Goal: Task Accomplishment & Management: Use online tool/utility

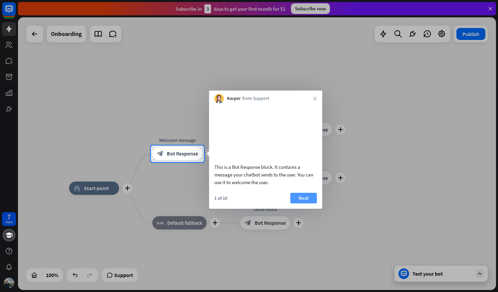
click at [300, 202] on button "Next" at bounding box center [303, 198] width 27 height 11
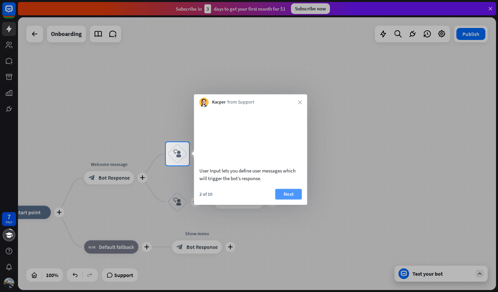
click at [299, 199] on button "Next" at bounding box center [288, 194] width 27 height 11
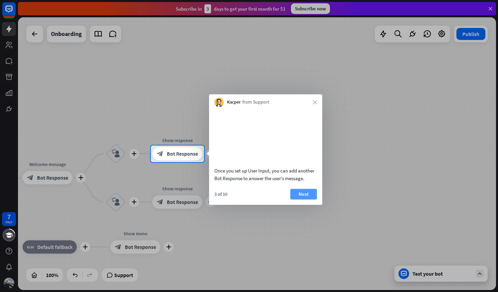
click at [302, 199] on button "Next" at bounding box center [303, 194] width 27 height 11
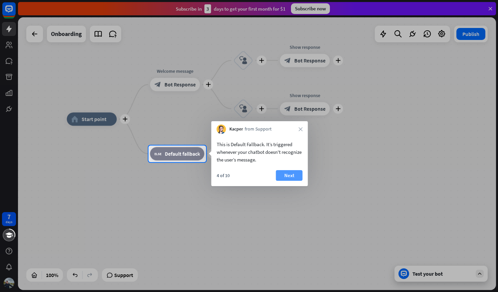
click at [296, 180] on button "Next" at bounding box center [289, 175] width 27 height 11
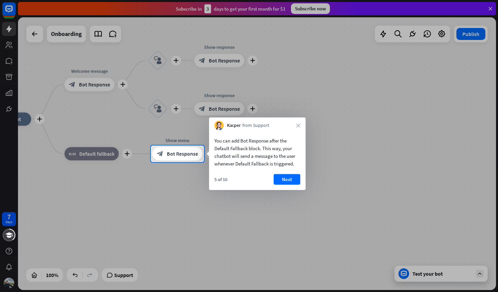
click at [296, 180] on button "Next" at bounding box center [286, 179] width 27 height 11
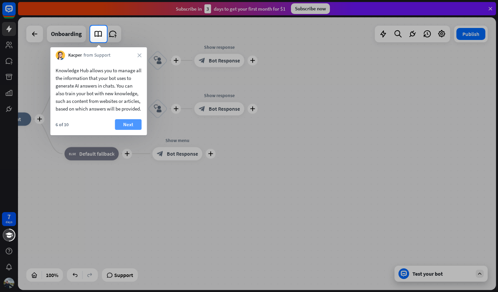
click at [124, 130] on button "Next" at bounding box center [128, 124] width 27 height 11
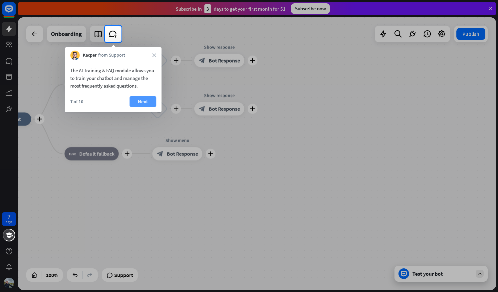
click at [135, 103] on button "Next" at bounding box center [142, 101] width 27 height 11
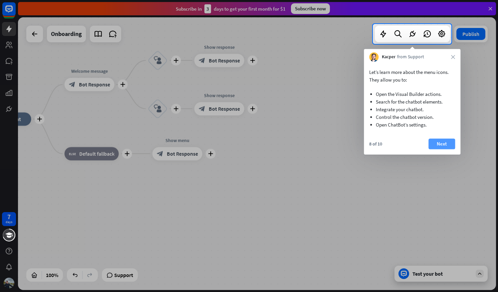
click at [435, 141] on button "Next" at bounding box center [441, 143] width 27 height 11
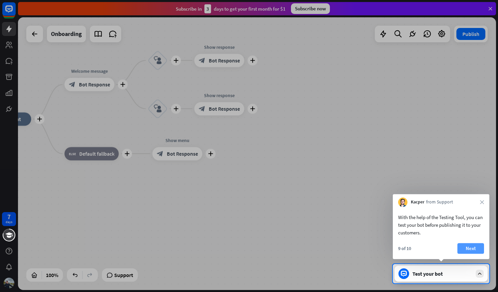
click at [476, 247] on button "Next" at bounding box center [470, 248] width 27 height 11
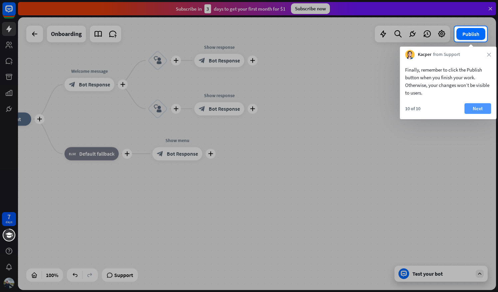
click at [484, 104] on button "Next" at bounding box center [477, 108] width 27 height 11
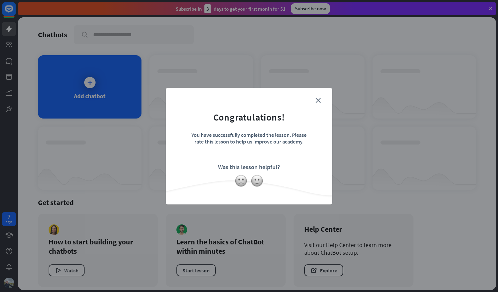
click at [324, 98] on div "close Congratulations! You have successfully completed the lesson. Please rate …" at bounding box center [249, 146] width 166 height 116
click at [319, 100] on icon "close" at bounding box center [317, 100] width 5 height 5
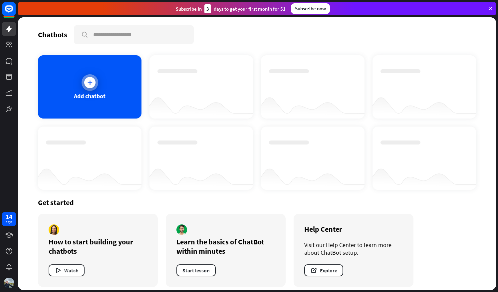
click at [45, 92] on div "Add chatbot" at bounding box center [89, 86] width 103 height 63
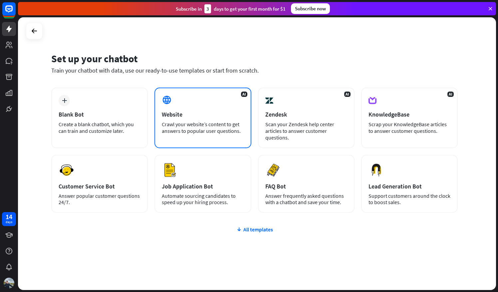
click at [172, 107] on div "AI Website Crawl your website’s content to get answers to popular user question…" at bounding box center [202, 117] width 96 height 61
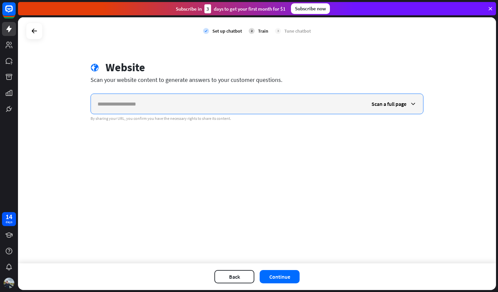
paste input "**********"
type input "**********"
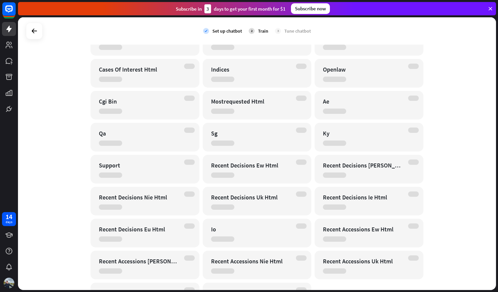
scroll to position [144, 0]
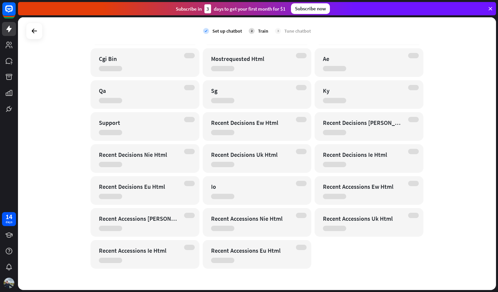
click at [251, 32] on div "2" at bounding box center [251, 31] width 6 height 6
click at [30, 29] on icon at bounding box center [34, 31] width 8 height 8
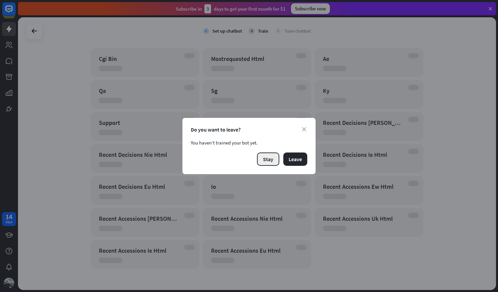
click at [269, 158] on button "Stay" at bounding box center [268, 158] width 22 height 13
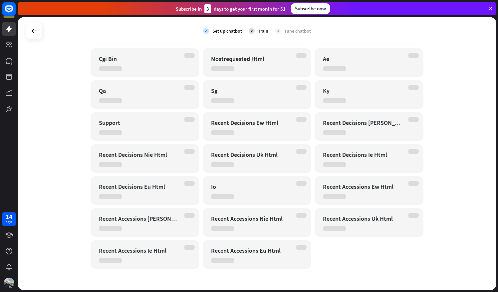
click at [252, 31] on div "2 Train" at bounding box center [258, 31] width 20 height 17
click at [245, 32] on div "check Set up chatbot 2 Train 3 Tune chatbot" at bounding box center [257, 31] width 108 height 17
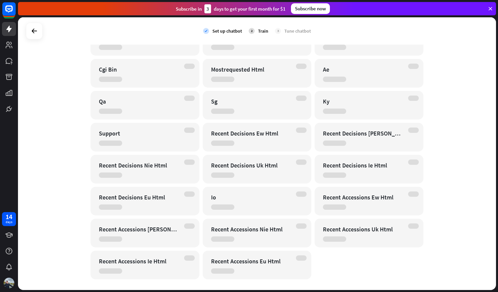
scroll to position [131, 0]
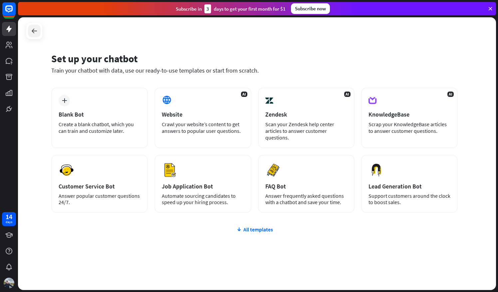
click at [30, 33] on icon at bounding box center [34, 31] width 8 height 8
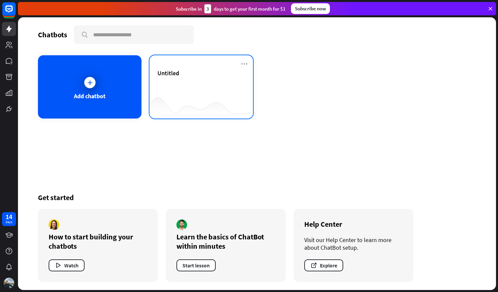
click at [209, 110] on div at bounding box center [200, 105] width 103 height 26
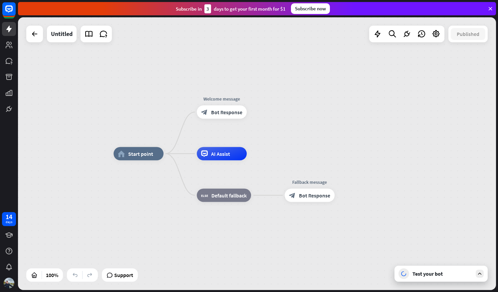
click at [437, 279] on div "Test your bot" at bounding box center [440, 273] width 93 height 16
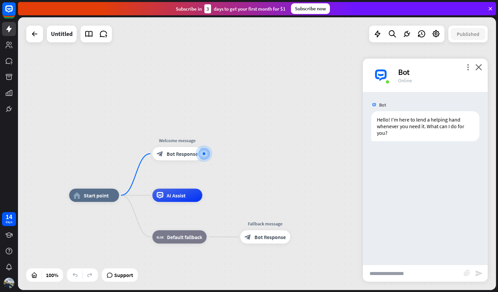
click at [414, 271] on input "text" at bounding box center [413, 273] width 101 height 17
type input "**********"
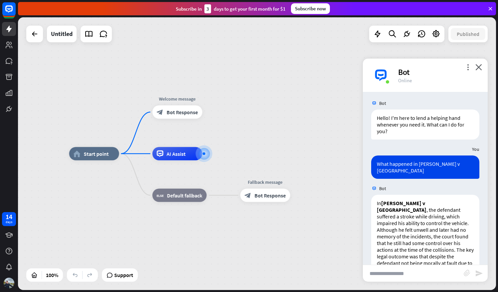
scroll to position [91, 0]
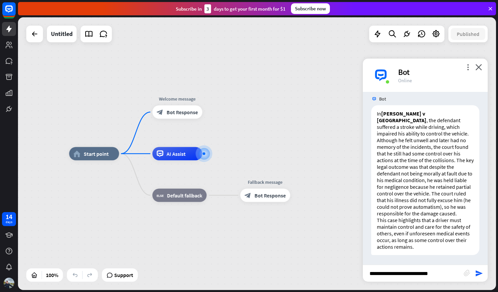
type input "**********"
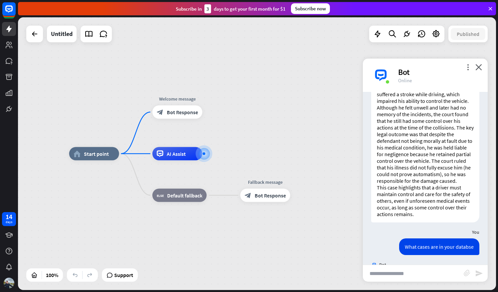
scroll to position [388, 0]
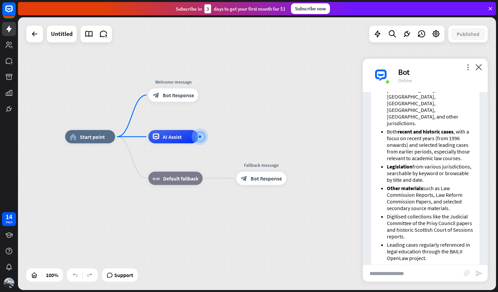
drag, startPoint x: 488, startPoint y: 236, endPoint x: 484, endPoint y: 220, distance: 17.4
click at [484, 220] on div "home_2 Start point Welcome message block_bot_response Bot Response AI Assist bl…" at bounding box center [257, 153] width 478 height 272
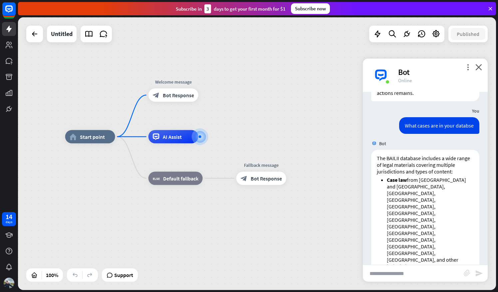
scroll to position [387, 0]
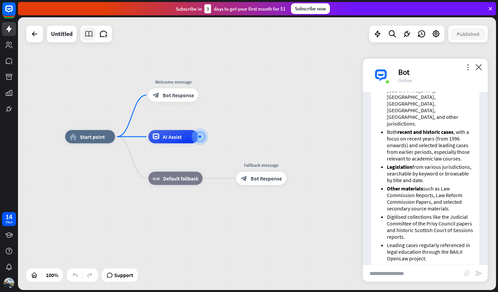
click at [90, 37] on icon at bounding box center [88, 34] width 9 height 9
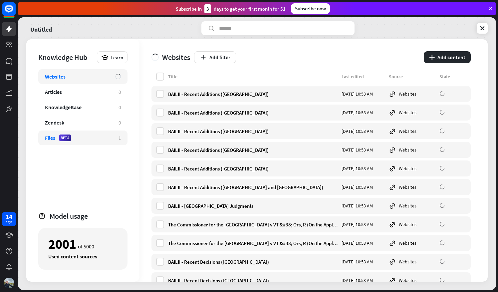
click at [90, 142] on div "Files BETA 1" at bounding box center [82, 137] width 89 height 15
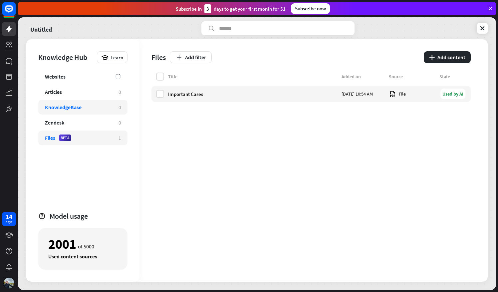
click at [102, 105] on div "KnowledgeBase" at bounding box center [78, 107] width 67 height 7
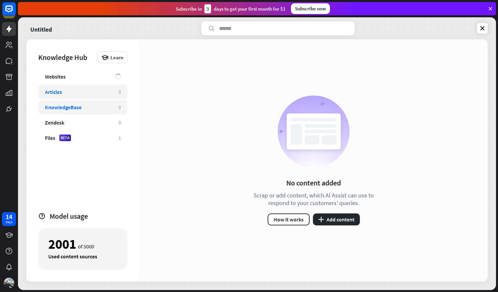
click at [97, 92] on div "Articles" at bounding box center [78, 91] width 67 height 7
click at [478, 28] on link at bounding box center [482, 28] width 11 height 11
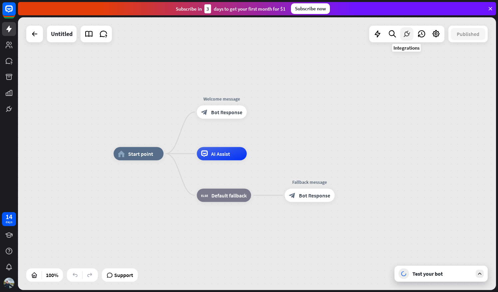
click at [406, 36] on icon at bounding box center [406, 34] width 9 height 9
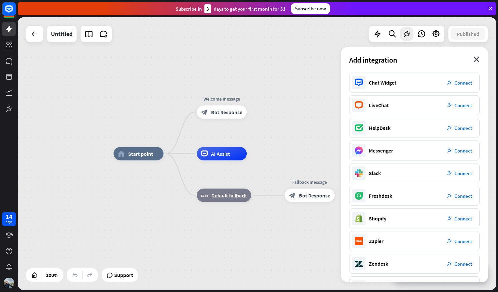
click at [475, 60] on icon "close" at bounding box center [476, 59] width 6 height 5
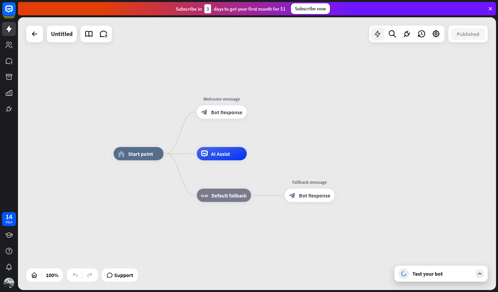
click at [374, 33] on icon at bounding box center [377, 34] width 9 height 9
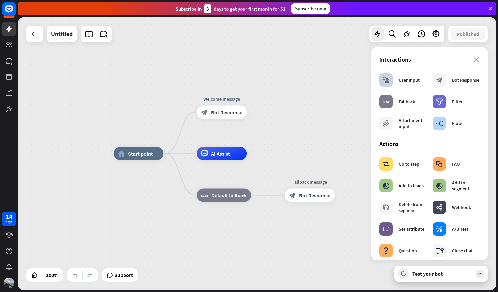
click at [254, 67] on div "home_2 Start point Welcome message block_bot_response Bot Response AI Assist bl…" at bounding box center [257, 153] width 478 height 272
click at [473, 61] on icon "close" at bounding box center [476, 59] width 6 height 5
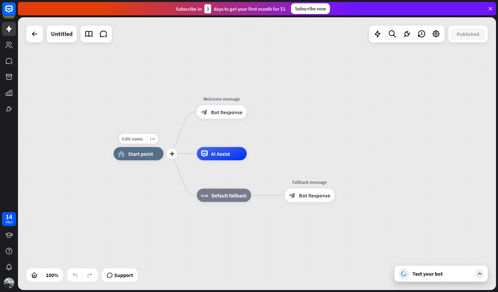
click at [153, 157] on div "home_2 Start point" at bounding box center [138, 153] width 50 height 13
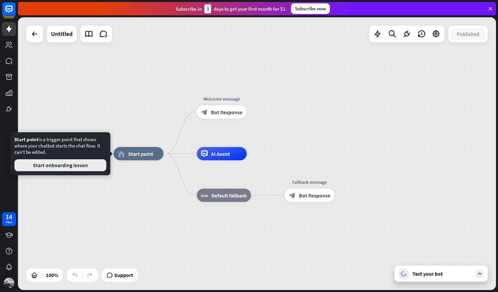
click at [102, 164] on button "Start onboarding lesson" at bounding box center [60, 165] width 92 height 12
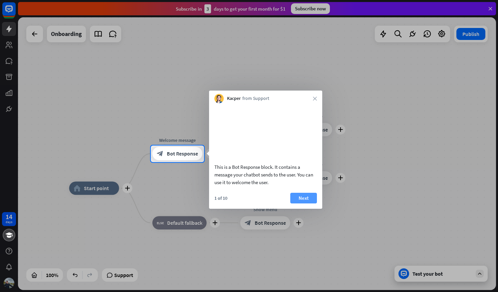
click at [303, 203] on button "Next" at bounding box center [303, 198] width 27 height 11
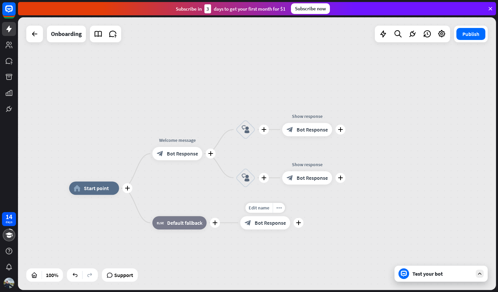
click at [303, 208] on div "14 days close Product Help First steps Get started with ChatBot Help Center Fol…" at bounding box center [249, 146] width 498 height 292
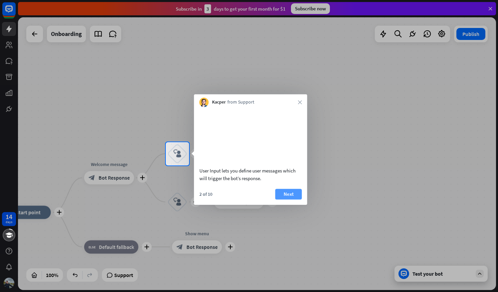
click at [296, 199] on button "Next" at bounding box center [288, 194] width 27 height 11
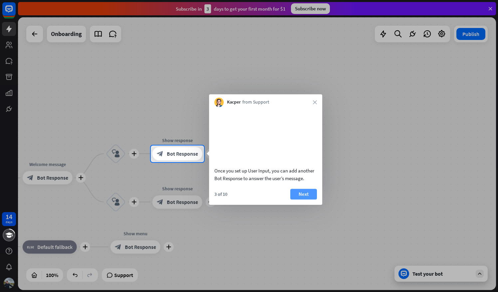
click at [297, 199] on button "Next" at bounding box center [303, 194] width 27 height 11
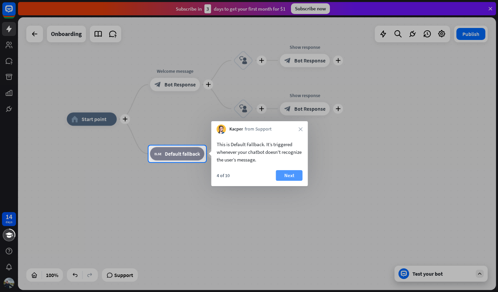
click at [284, 178] on button "Next" at bounding box center [289, 175] width 27 height 11
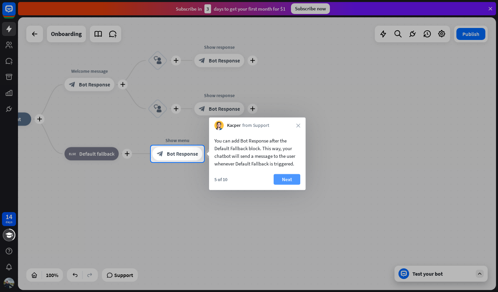
click at [286, 180] on button "Next" at bounding box center [286, 179] width 27 height 11
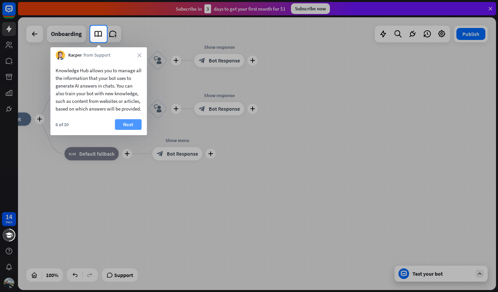
click at [122, 130] on button "Next" at bounding box center [128, 124] width 27 height 11
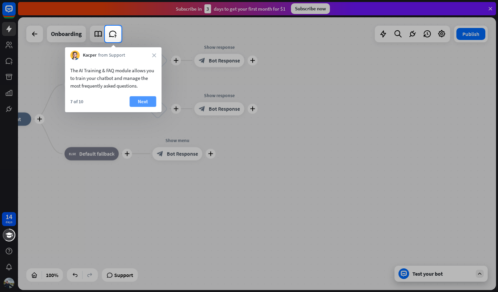
click at [141, 104] on button "Next" at bounding box center [142, 101] width 27 height 11
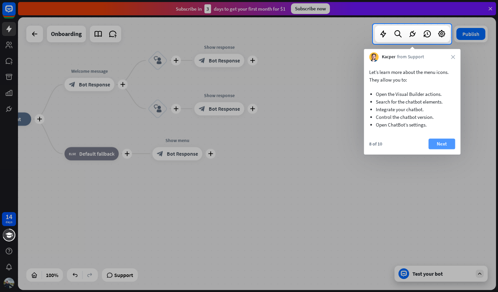
click at [428, 148] on button "Next" at bounding box center [441, 143] width 27 height 11
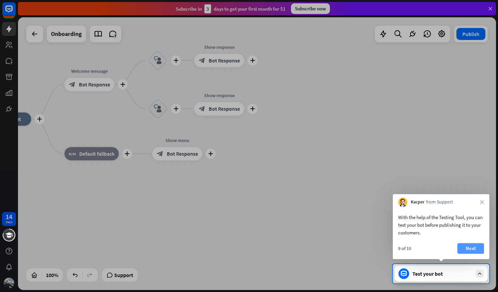
click at [471, 245] on button "Next" at bounding box center [470, 248] width 27 height 11
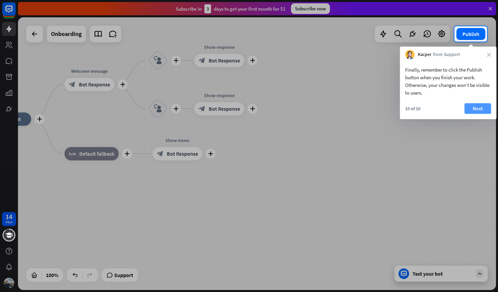
click at [469, 105] on button "Next" at bounding box center [477, 108] width 27 height 11
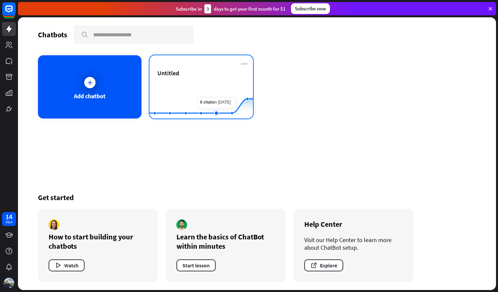
click at [218, 95] on rect at bounding box center [200, 102] width 103 height 42
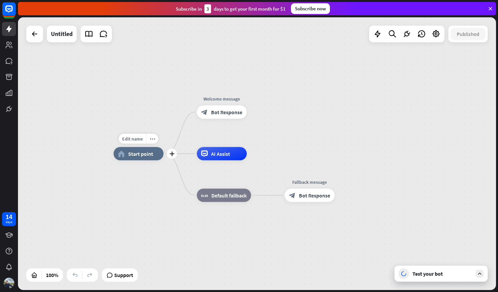
click at [152, 156] on span "Start point" at bounding box center [140, 153] width 25 height 7
click at [143, 137] on div "Edit name" at bounding box center [132, 139] width 27 height 10
click at [213, 98] on span "Edit name" at bounding box center [215, 97] width 21 height 6
click at [254, 111] on icon "plus" at bounding box center [254, 112] width 5 height 5
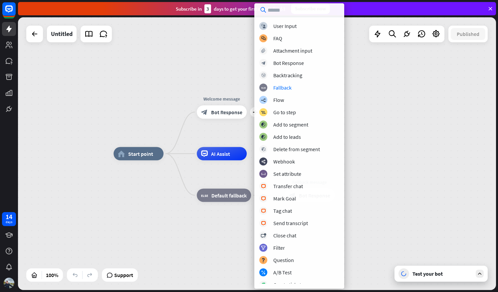
click at [375, 75] on div "home_2 Start point plus Welcome message block_bot_response Bot Response AI Assi…" at bounding box center [257, 153] width 478 height 272
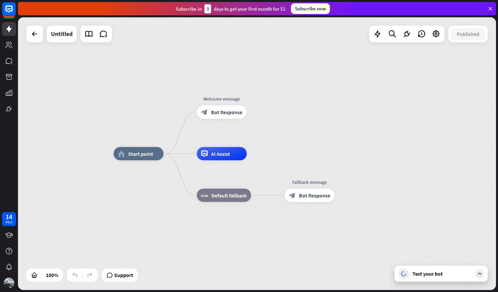
click at [426, 275] on div "Test your bot" at bounding box center [442, 273] width 60 height 7
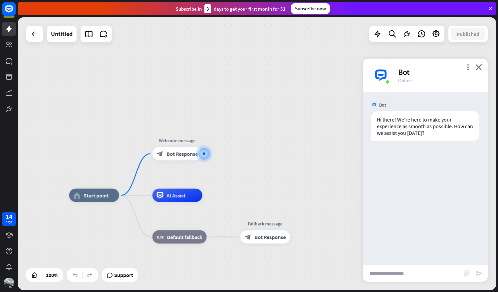
click at [424, 275] on input "text" at bounding box center [413, 273] width 101 height 17
type input "**********"
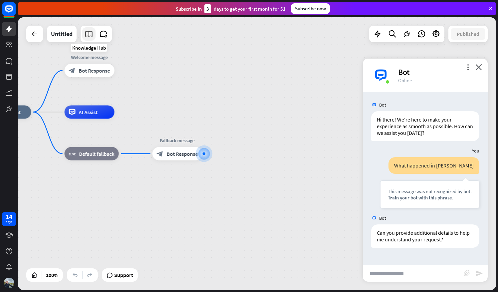
click at [90, 32] on icon at bounding box center [88, 34] width 9 height 9
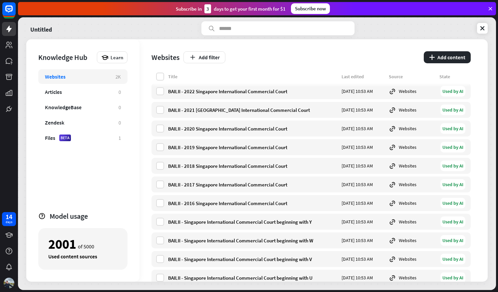
scroll to position [3519, 0]
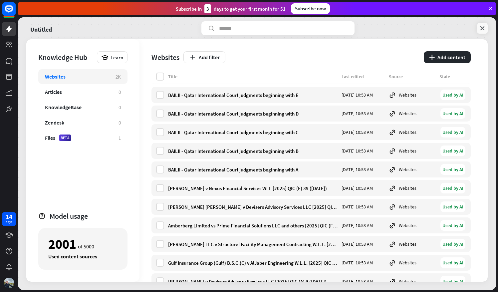
click at [481, 25] on icon at bounding box center [482, 28] width 7 height 7
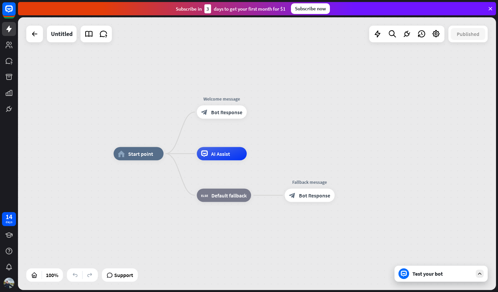
click at [418, 275] on div "Test your bot" at bounding box center [442, 273] width 60 height 7
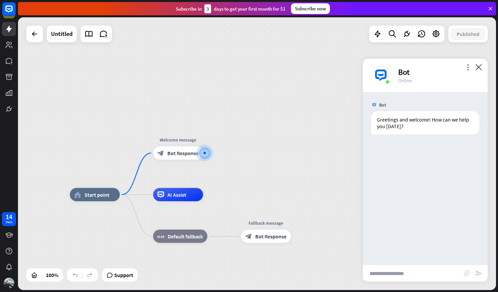
click at [418, 275] on input "text" at bounding box center [413, 273] width 101 height 17
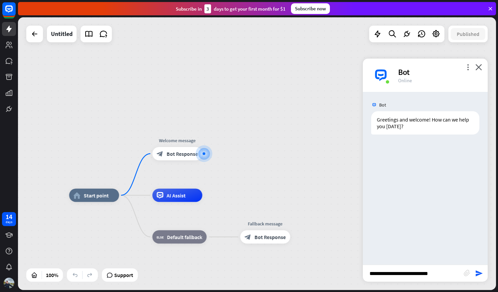
type input "**********"
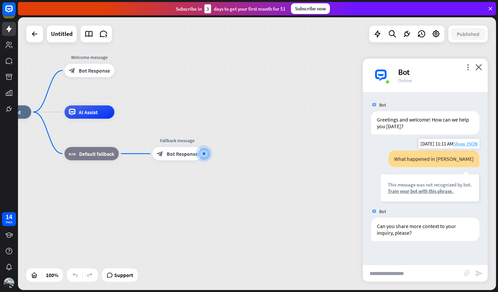
click at [470, 143] on span "Show JSON" at bounding box center [465, 143] width 24 height 6
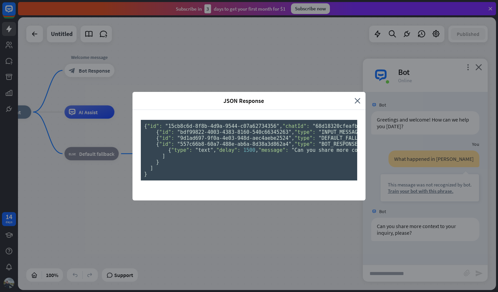
click at [351, 97] on div "JSON Response" at bounding box center [245, 101] width 217 height 8
click at [354, 97] on icon "close" at bounding box center [357, 101] width 6 height 8
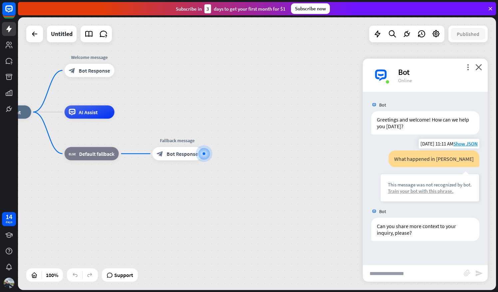
click at [419, 189] on div "Train your bot with this phrase." at bounding box center [429, 191] width 84 height 6
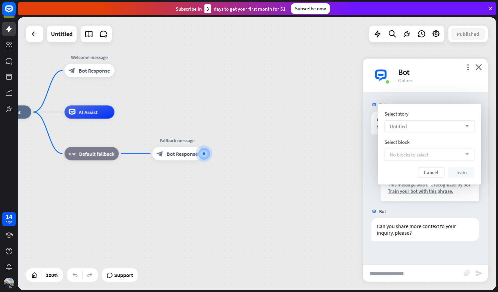
click at [413, 127] on div "Untitled arrow_down" at bounding box center [429, 126] width 90 height 12
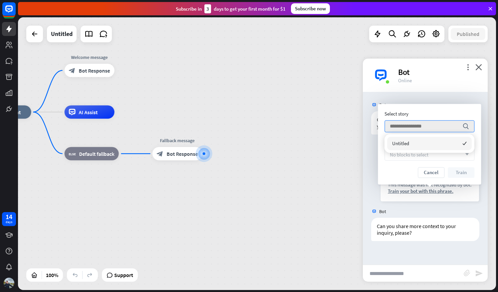
click at [428, 115] on div "Select story" at bounding box center [429, 113] width 90 height 6
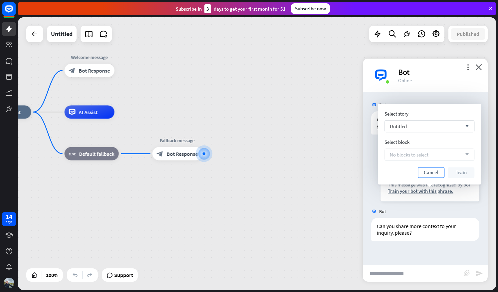
click at [426, 171] on button "Cancel" at bounding box center [430, 172] width 27 height 11
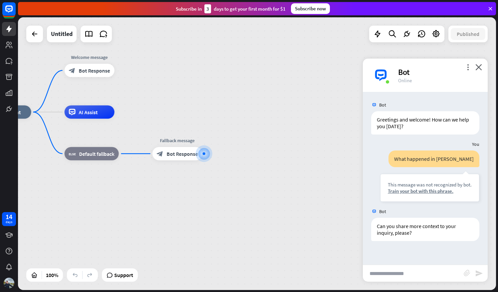
click at [400, 278] on input "text" at bounding box center [413, 273] width 101 height 17
type input "*"
type input "**********"
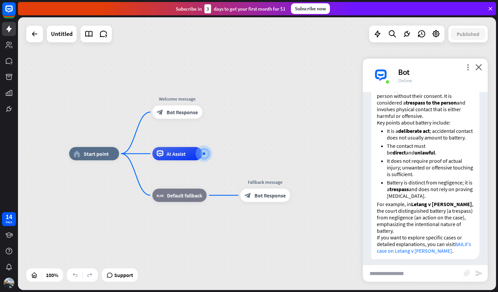
scroll to position [225, 0]
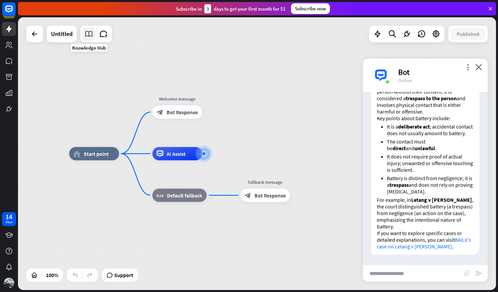
click at [92, 37] on icon at bounding box center [88, 34] width 9 height 9
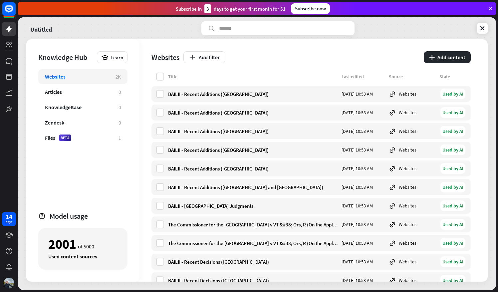
click at [78, 80] on div "Websites 2K" at bounding box center [82, 76] width 89 height 15
click at [430, 54] on button "plus Add content" at bounding box center [446, 57] width 47 height 12
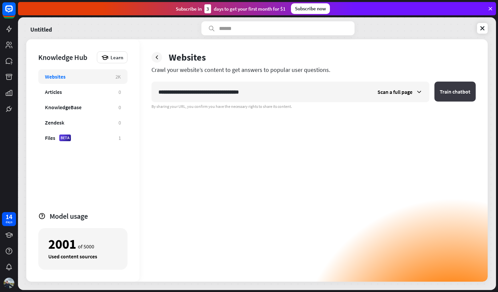
type input "**********"
click at [458, 89] on button "Train chatbot" at bounding box center [454, 91] width 41 height 20
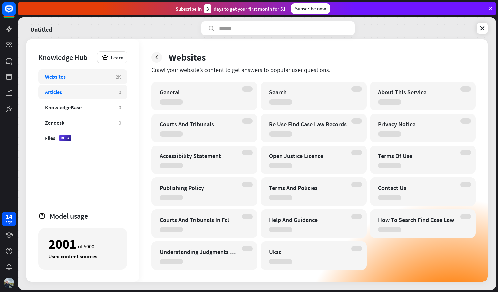
click at [104, 89] on div "Articles" at bounding box center [78, 91] width 67 height 7
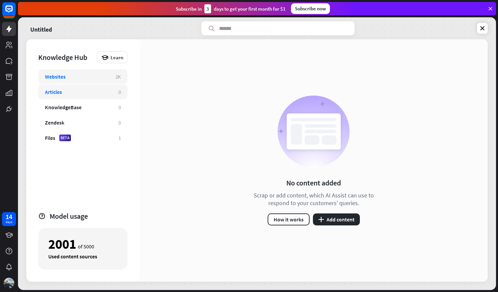
click at [105, 78] on div "Websites" at bounding box center [77, 76] width 64 height 7
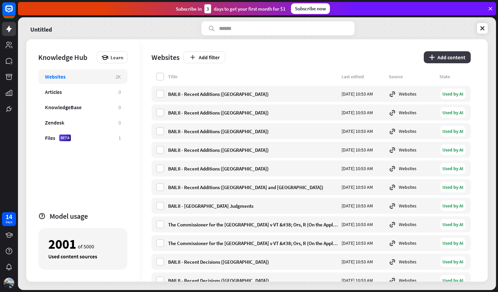
click at [428, 58] on button "plus Add content" at bounding box center [446, 57] width 47 height 12
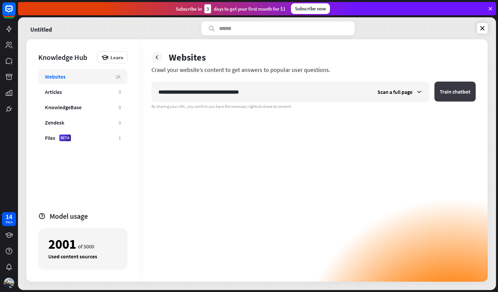
type input "**********"
click at [436, 94] on button "Train chatbot" at bounding box center [454, 91] width 41 height 20
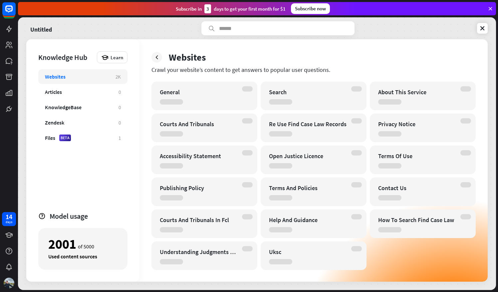
click at [193, 154] on div "Accessibility Statement" at bounding box center [198, 156] width 77 height 8
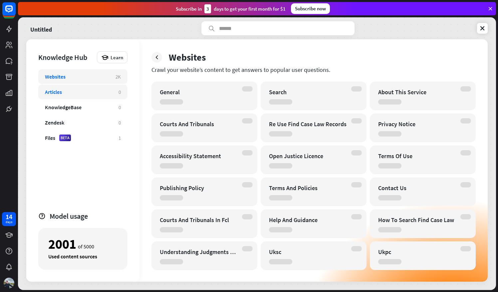
click at [111, 93] on div "Articles" at bounding box center [78, 91] width 67 height 7
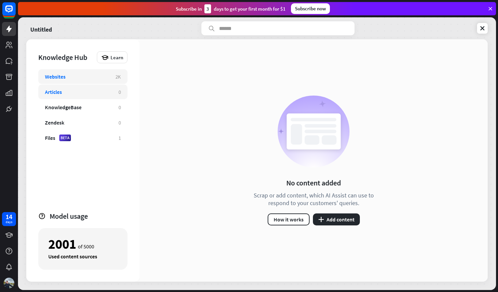
click at [105, 80] on div "Websites 2K" at bounding box center [82, 76] width 89 height 15
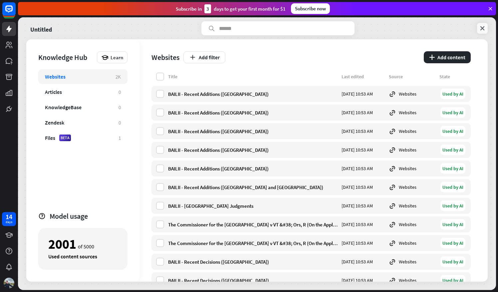
click at [482, 28] on icon at bounding box center [482, 28] width 7 height 7
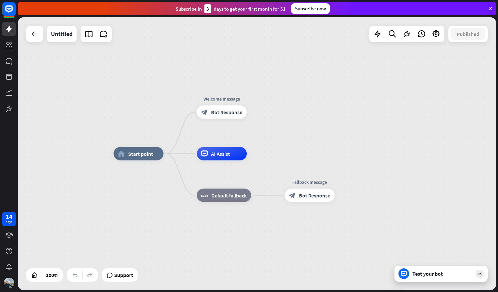
click at [37, 41] on div at bounding box center [34, 34] width 17 height 17
click at [35, 39] on div at bounding box center [34, 33] width 13 height 13
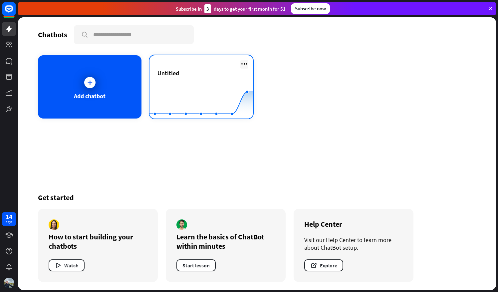
click at [241, 67] on icon at bounding box center [244, 64] width 8 height 8
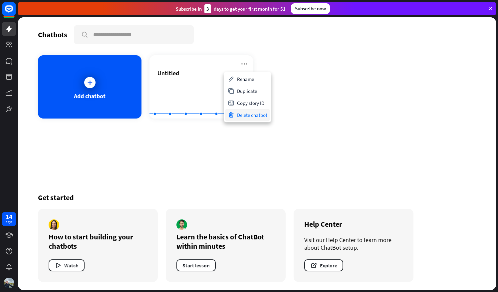
click at [246, 118] on div "Delete chatbot" at bounding box center [247, 115] width 45 height 12
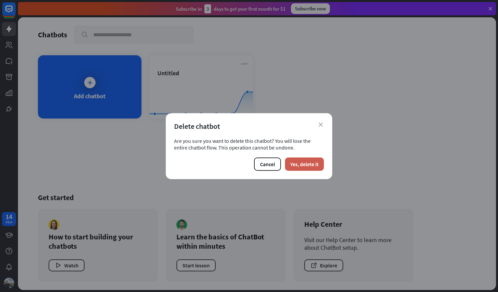
click at [292, 161] on button "Yes, delete it" at bounding box center [304, 163] width 39 height 13
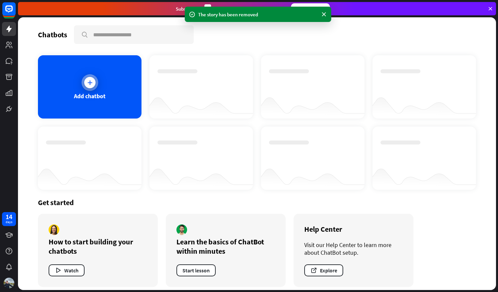
click at [84, 100] on div "Add chatbot" at bounding box center [89, 86] width 103 height 63
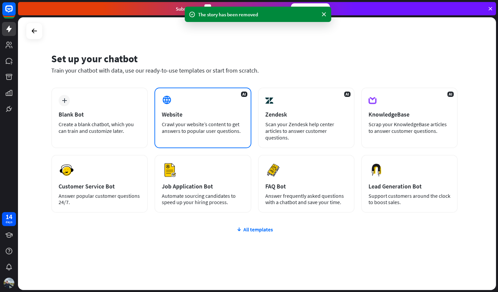
click at [181, 100] on div "AI Website Crawl your website’s content to get answers to popular user question…" at bounding box center [202, 117] width 96 height 61
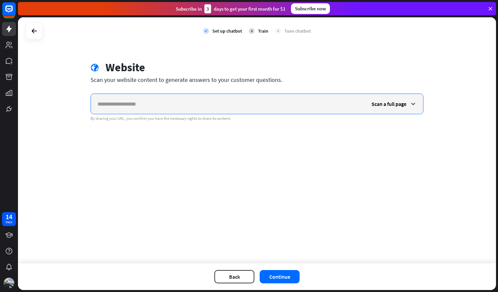
paste input "**********"
type input "**********"
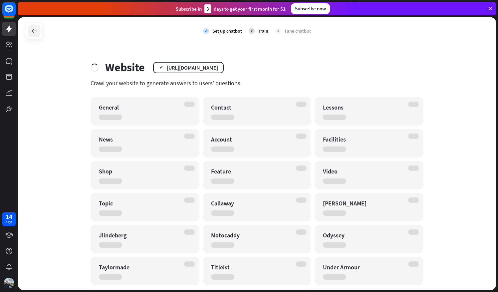
click at [35, 30] on icon at bounding box center [34, 31] width 8 height 8
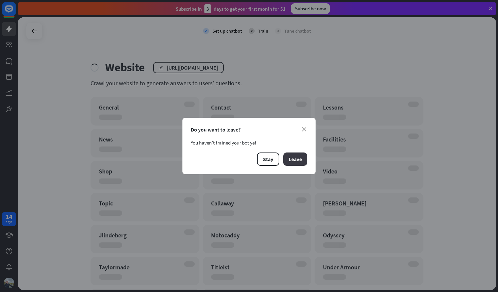
click at [289, 161] on button "Leave" at bounding box center [295, 158] width 24 height 13
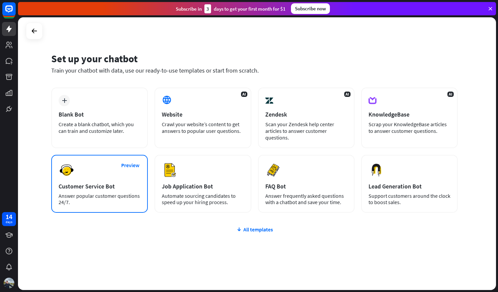
click at [118, 185] on div "Customer Service Bot" at bounding box center [100, 186] width 82 height 8
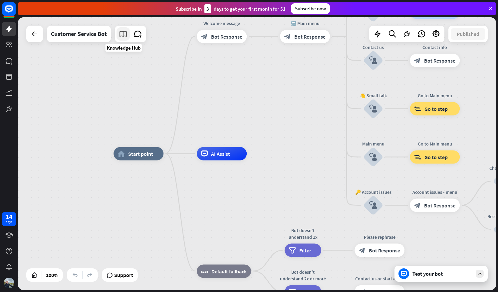
click at [129, 34] on link at bounding box center [122, 33] width 13 height 13
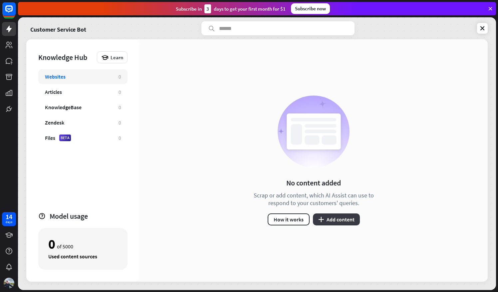
click at [326, 218] on button "plus Add content" at bounding box center [336, 219] width 47 height 12
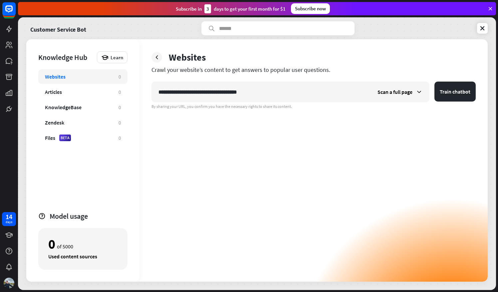
type input "**********"
click at [434, 81] on button "Train chatbot" at bounding box center [454, 91] width 41 height 20
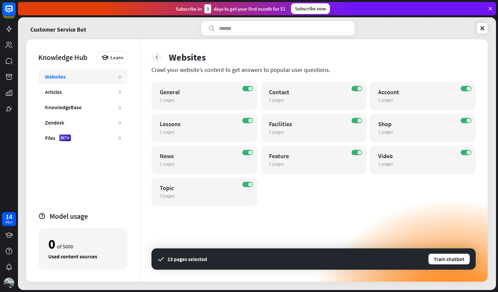
click at [157, 55] on icon at bounding box center [156, 57] width 7 height 7
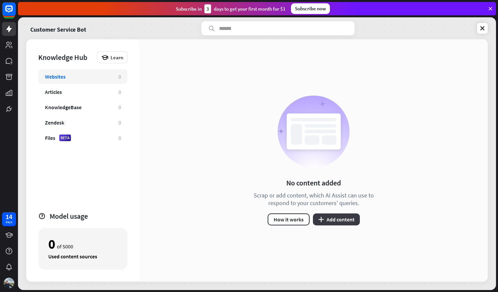
click at [325, 222] on button "plus Add content" at bounding box center [336, 219] width 47 height 12
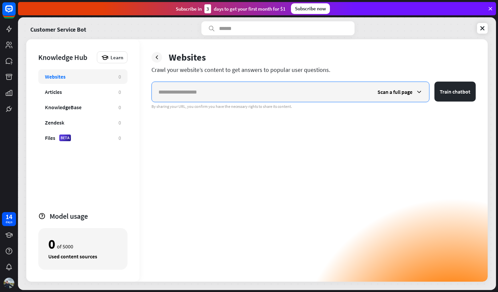
paste input "**********"
type input "**********"
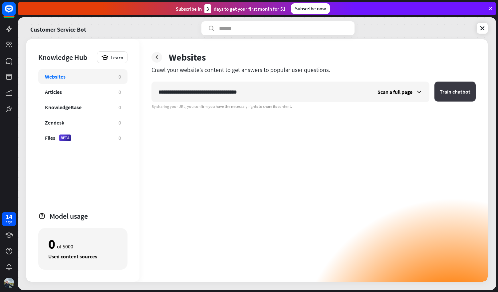
click at [467, 94] on button "Train chatbot" at bounding box center [454, 91] width 41 height 20
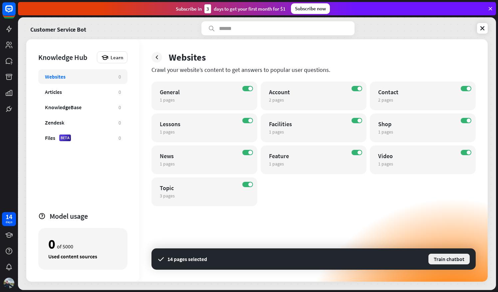
click at [445, 262] on button "Train chatbot" at bounding box center [448, 259] width 43 height 12
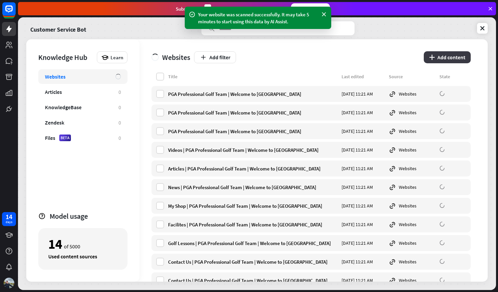
click at [440, 58] on button "plus Add content" at bounding box center [446, 57] width 47 height 12
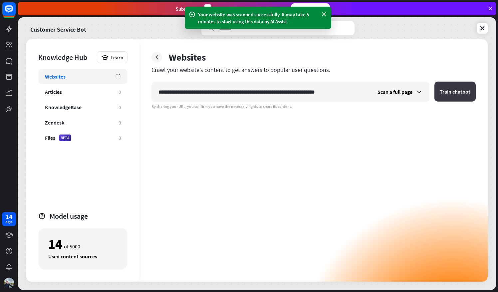
type input "**********"
click at [442, 91] on button "Train chatbot" at bounding box center [454, 91] width 41 height 20
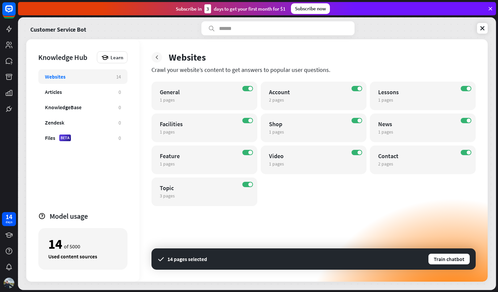
click at [157, 59] on icon at bounding box center [156, 57] width 7 height 7
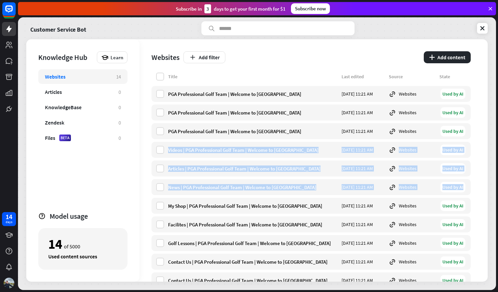
drag, startPoint x: 479, startPoint y: 126, endPoint x: 489, endPoint y: 189, distance: 64.0
click at [489, 189] on div "Customer Service Bot Knowledge Hub Learn Websites 14 Articles 0 KnowledgeBase 0…" at bounding box center [257, 153] width 478 height 272
click at [101, 73] on div "Websites" at bounding box center [77, 76] width 65 height 7
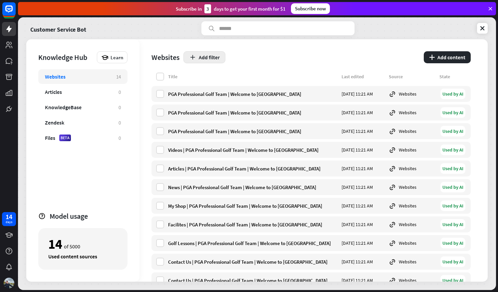
click at [195, 59] on icon "button" at bounding box center [192, 57] width 7 height 7
click at [426, 57] on button "plus Add content" at bounding box center [446, 57] width 47 height 12
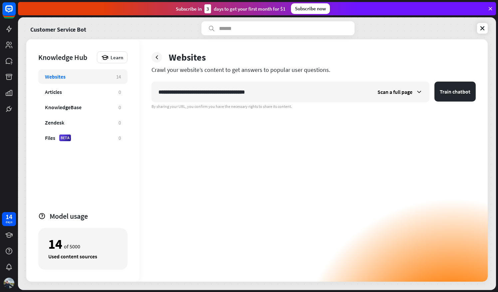
type input "**********"
click at [434, 81] on button "Train chatbot" at bounding box center [454, 91] width 41 height 20
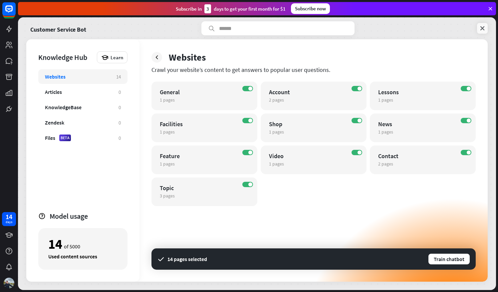
click at [480, 30] on icon at bounding box center [482, 28] width 7 height 7
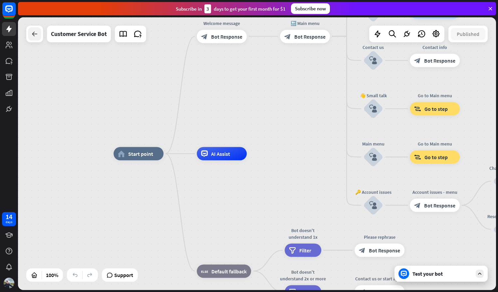
click at [38, 40] on div at bounding box center [34, 33] width 13 height 13
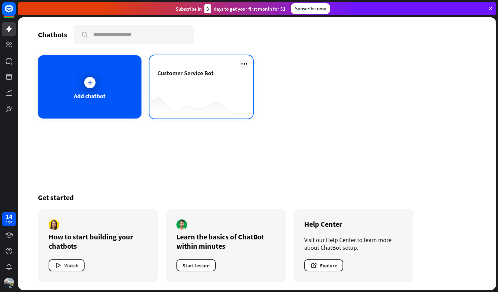
click at [242, 63] on icon at bounding box center [244, 64] width 8 height 8
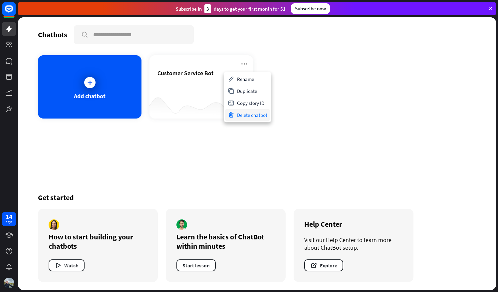
click at [241, 113] on div "Delete chatbot" at bounding box center [247, 115] width 45 height 12
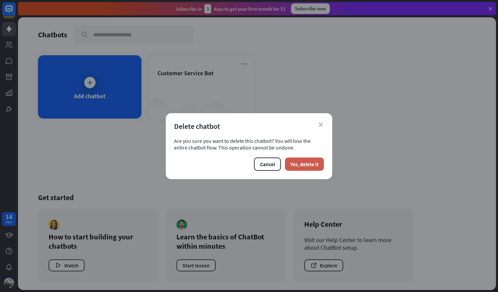
click at [297, 165] on button "Yes, delete it" at bounding box center [304, 163] width 39 height 13
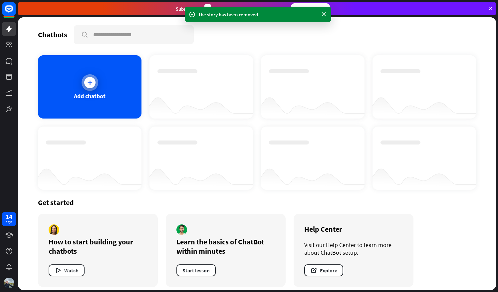
click at [107, 110] on div "Add chatbot" at bounding box center [89, 86] width 103 height 63
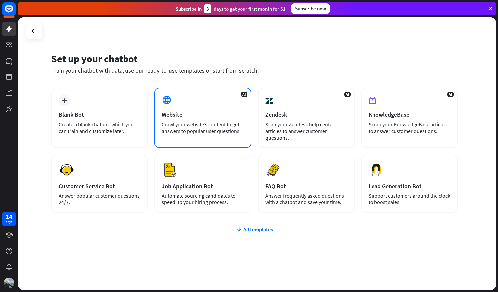
click at [208, 117] on div "Website" at bounding box center [203, 114] width 82 height 8
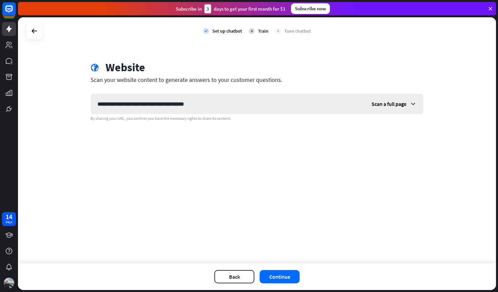
type input "**********"
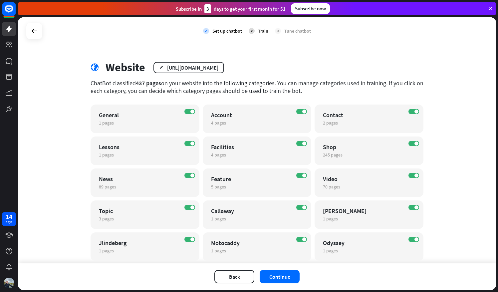
drag, startPoint x: 497, startPoint y: 71, endPoint x: 498, endPoint y: 92, distance: 20.6
click at [497, 92] on html "14 days close Product Help First steps Get started with ChatBot Help Center Fol…" at bounding box center [249, 146] width 498 height 292
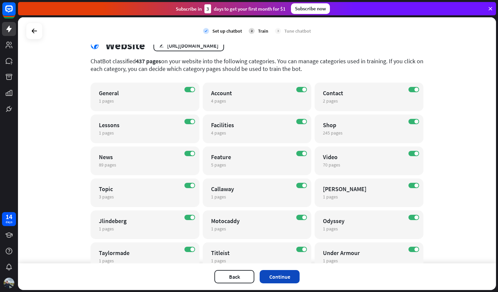
click at [288, 273] on button "Continue" at bounding box center [279, 276] width 40 height 13
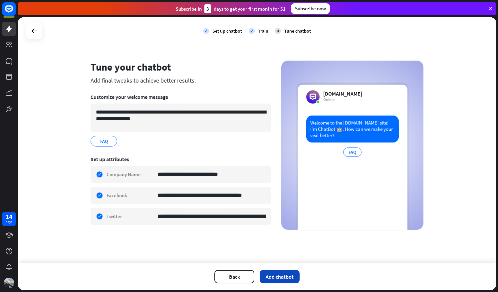
click at [291, 276] on button "Add chatbot" at bounding box center [279, 276] width 40 height 13
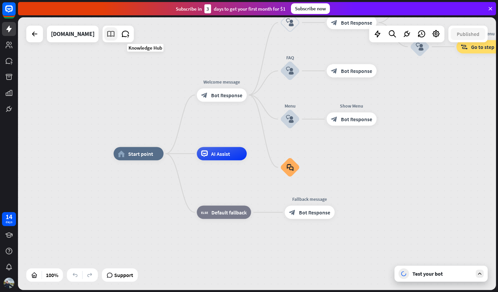
click at [117, 39] on link at bounding box center [110, 33] width 13 height 13
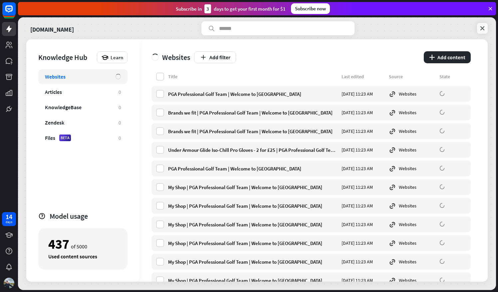
click at [481, 30] on icon at bounding box center [482, 28] width 7 height 7
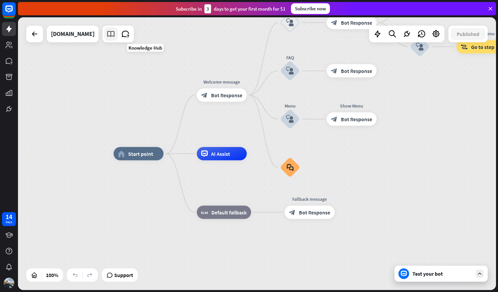
click at [115, 34] on icon at bounding box center [110, 34] width 9 height 9
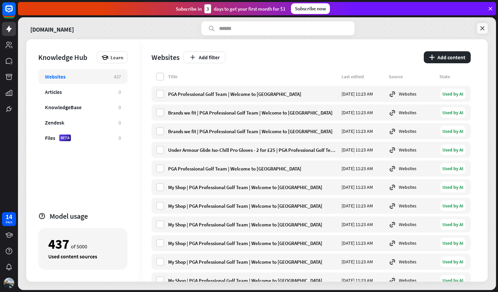
click at [482, 29] on icon at bounding box center [482, 28] width 7 height 7
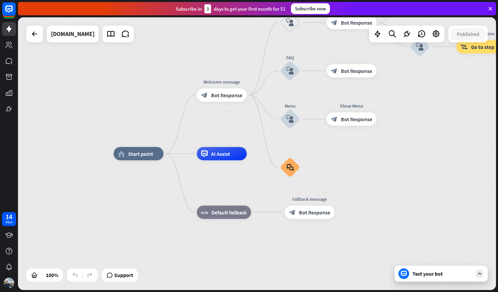
click at [423, 274] on div "Test your bot" at bounding box center [442, 273] width 60 height 7
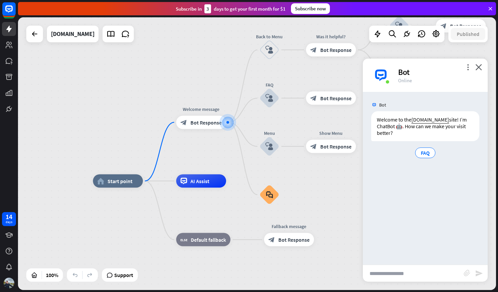
click at [420, 274] on input "text" at bounding box center [413, 273] width 101 height 17
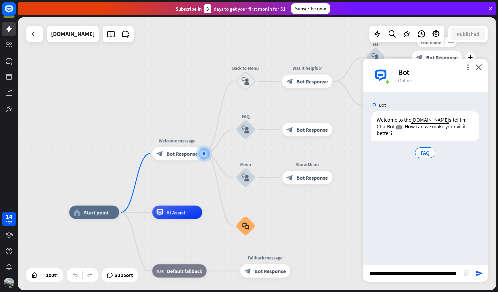
type input "**********"
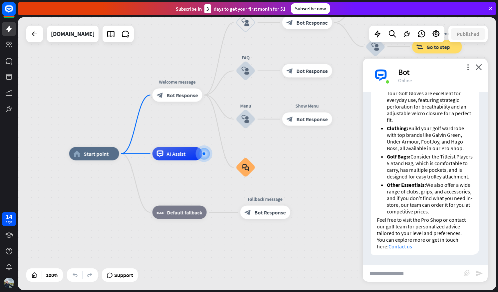
scroll to position [214, 0]
type input "*"
type input "**********"
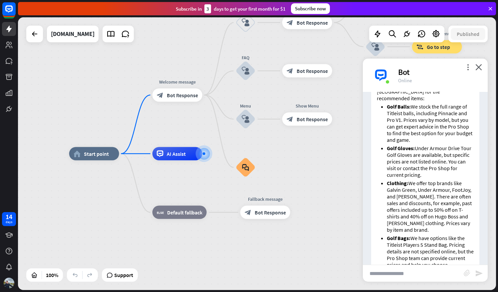
scroll to position [431, 0]
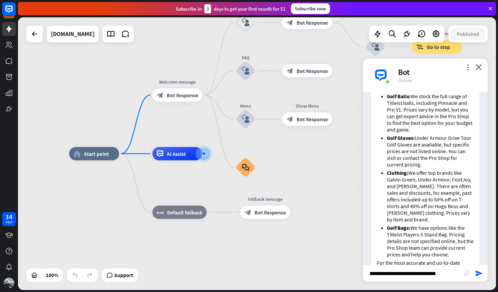
type input "**********"
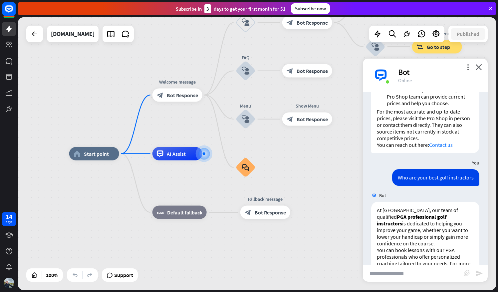
scroll to position [666, 0]
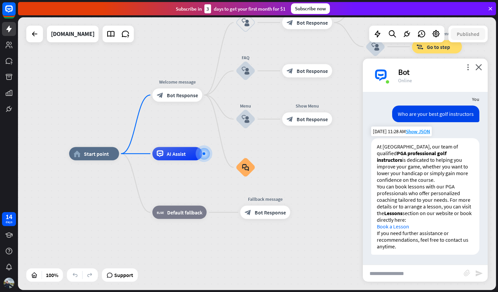
click at [387, 229] on p "If you need further assistance or recommendations, feel free to contact us anyt…" at bounding box center [424, 239] width 97 height 20
click at [383, 225] on link "Book a Lesson" at bounding box center [392, 226] width 32 height 7
click at [8, 11] on icon at bounding box center [9, 9] width 8 height 8
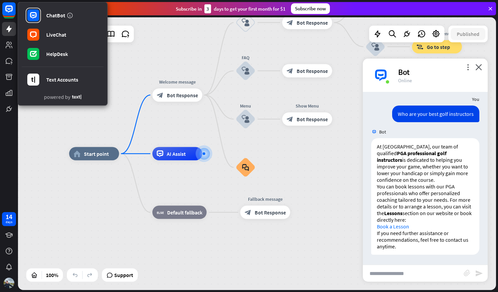
click at [492, 9] on icon at bounding box center [490, 9] width 6 height 6
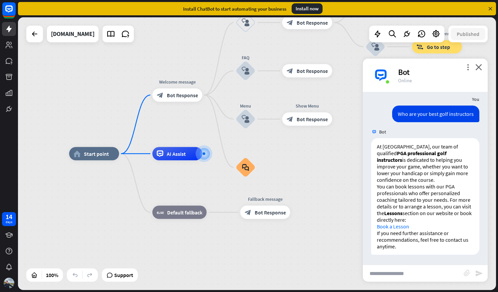
click at [408, 274] on input "text" at bounding box center [413, 273] width 101 height 17
type input "**********"
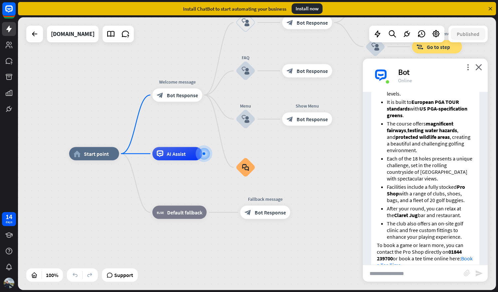
scroll to position [963, 0]
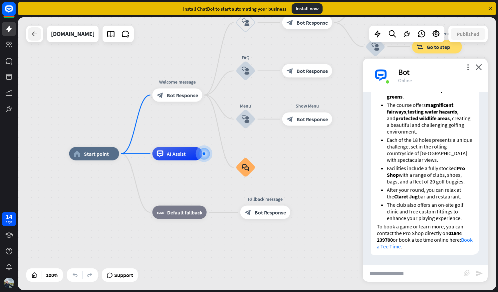
click at [35, 35] on icon at bounding box center [35, 34] width 8 height 8
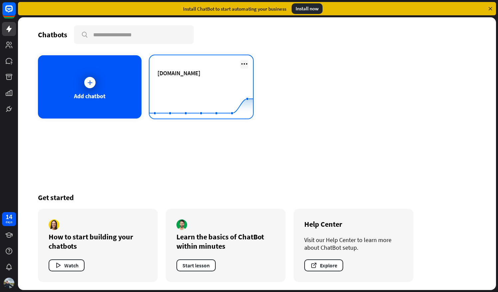
click at [243, 64] on icon at bounding box center [244, 64] width 8 height 8
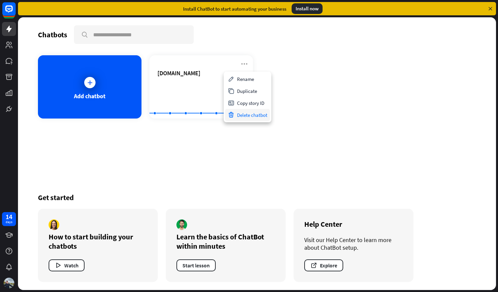
click at [243, 115] on div "Delete chatbot" at bounding box center [247, 115] width 45 height 12
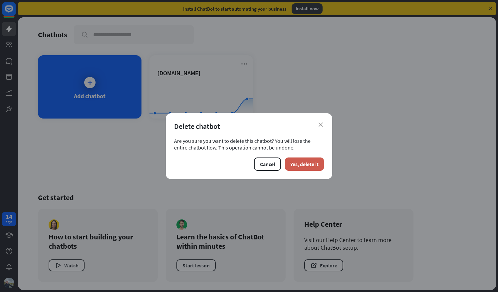
click at [293, 165] on button "Yes, delete it" at bounding box center [304, 163] width 39 height 13
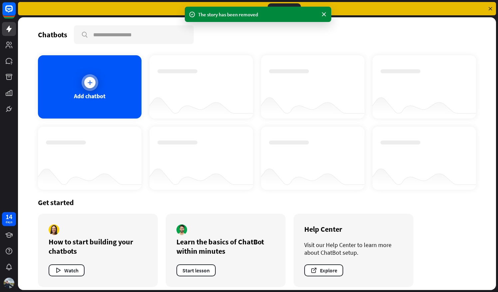
click at [114, 105] on div "Add chatbot" at bounding box center [89, 86] width 103 height 63
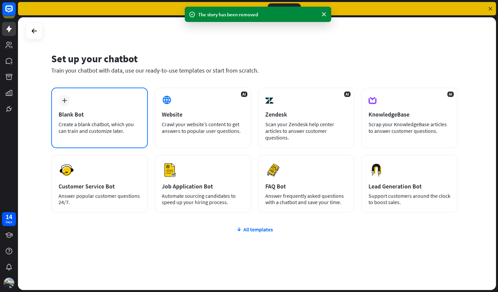
click at [121, 113] on div "Blank Bot" at bounding box center [100, 114] width 82 height 8
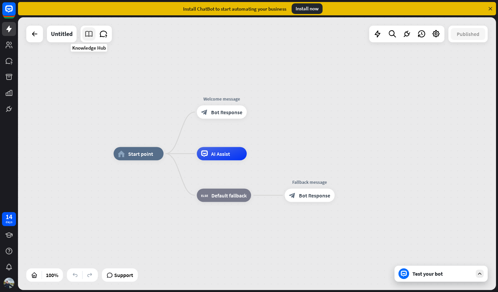
click at [88, 39] on link at bounding box center [88, 33] width 13 height 13
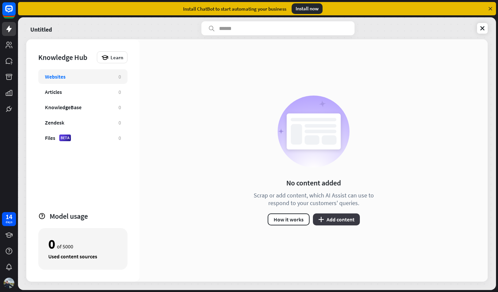
click at [334, 216] on button "plus Add content" at bounding box center [336, 219] width 47 height 12
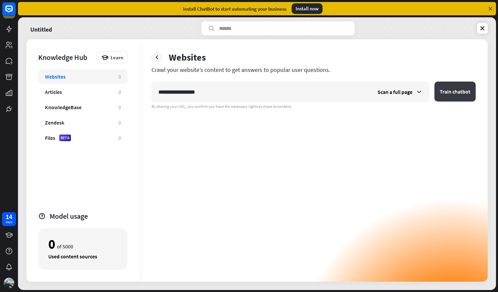
type input "**********"
click at [442, 88] on button "Train chatbot" at bounding box center [454, 91] width 41 height 20
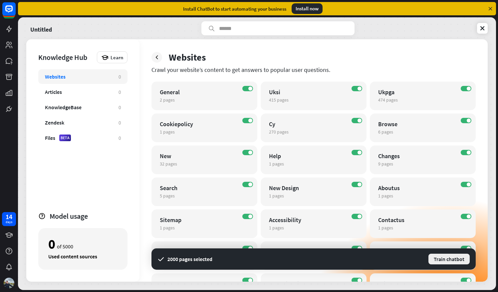
click at [461, 259] on button "Train chatbot" at bounding box center [448, 259] width 43 height 12
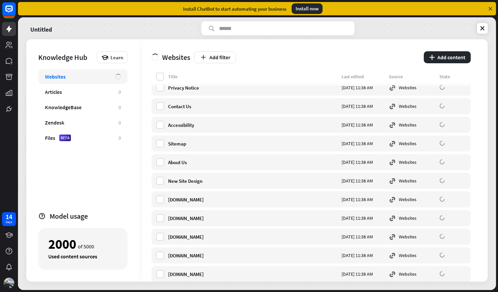
scroll to position [14716, 0]
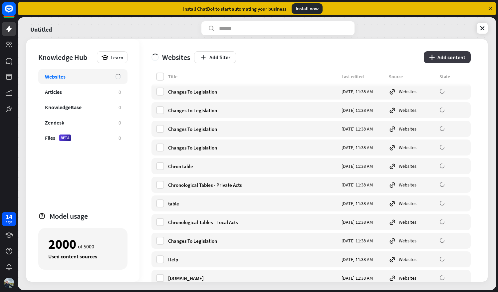
click at [433, 61] on button "plus Add content" at bounding box center [446, 57] width 47 height 12
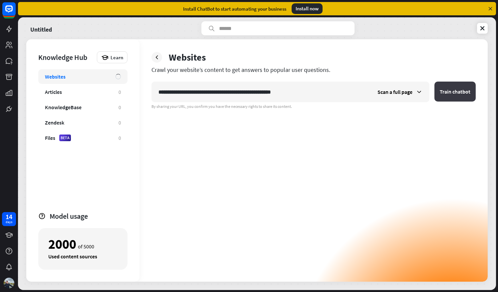
type input "**********"
click at [447, 86] on button "Train chatbot" at bounding box center [454, 91] width 41 height 20
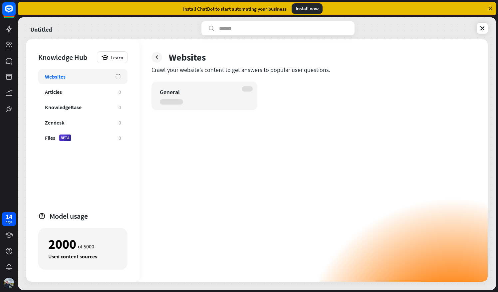
click at [102, 77] on div "Websites" at bounding box center [77, 76] width 64 height 7
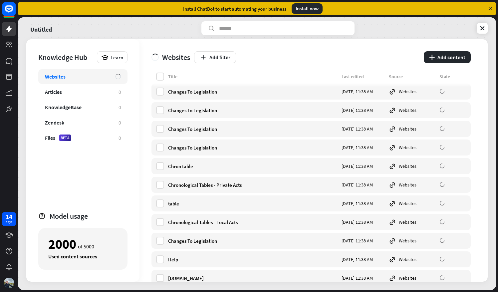
click at [110, 76] on div "Websites" at bounding box center [82, 76] width 89 height 15
click at [446, 56] on button "plus Add content" at bounding box center [446, 57] width 47 height 12
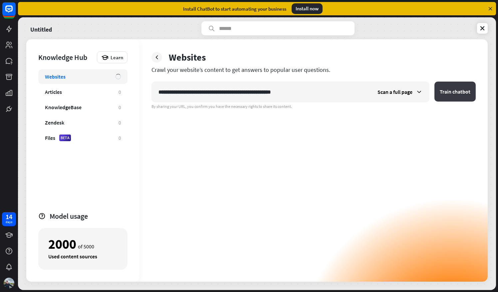
type input "**********"
click at [444, 90] on button "Train chatbot" at bounding box center [454, 91] width 41 height 20
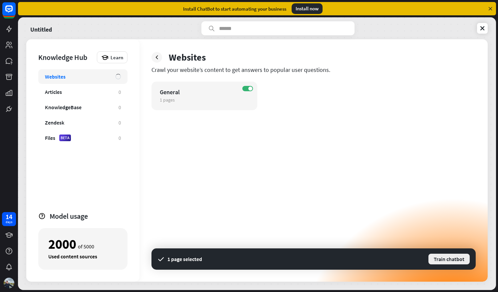
click at [443, 260] on button "Train chatbot" at bounding box center [448, 259] width 43 height 12
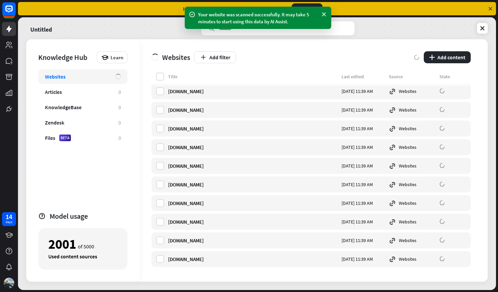
scroll to position [3541, 0]
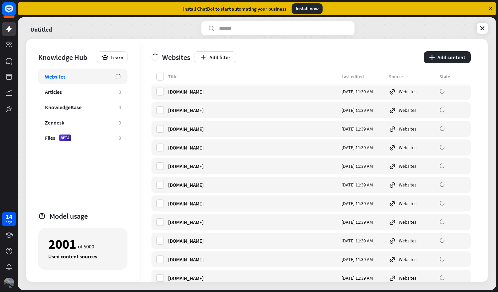
click at [7, 278] on img at bounding box center [9, 282] width 11 height 11
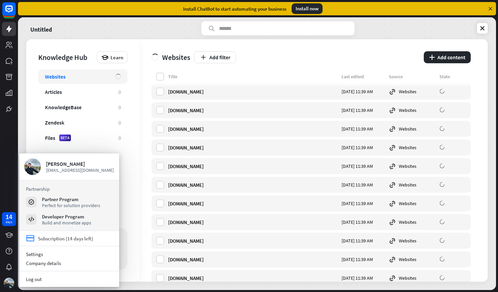
click at [55, 239] on div "Subscription (14 days left)" at bounding box center [65, 238] width 55 height 6
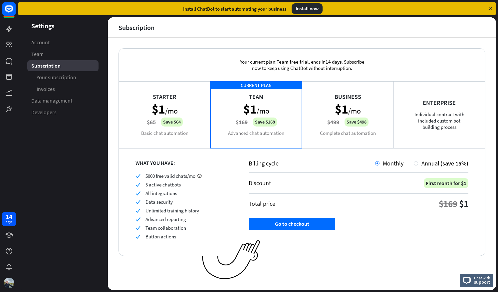
click at [309, 129] on div "Business $1 /mo $499 Save $498 Complete chat automation" at bounding box center [347, 114] width 91 height 67
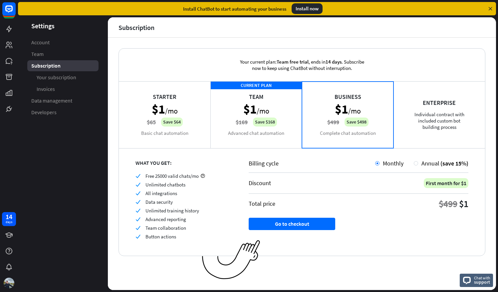
click at [231, 136] on div "CURRENT PLAN Team $1 /mo $169 Save $168 Advanced chat automation" at bounding box center [255, 114] width 91 height 67
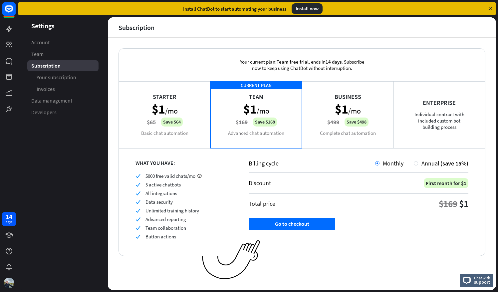
click at [492, 7] on icon at bounding box center [490, 9] width 6 height 6
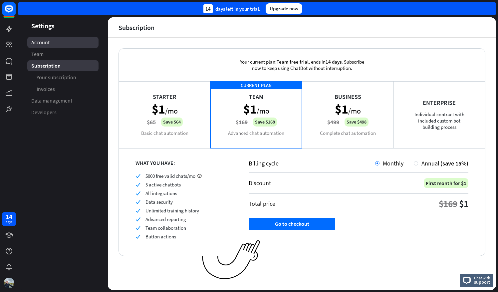
click at [64, 40] on link "Account" at bounding box center [62, 42] width 71 height 11
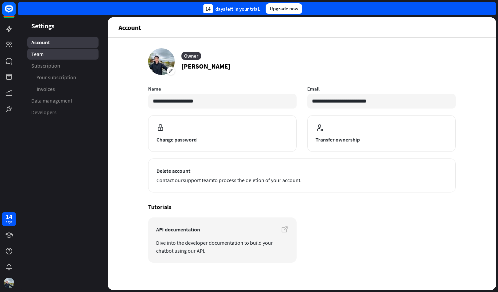
click at [48, 54] on link "Team" at bounding box center [62, 54] width 71 height 11
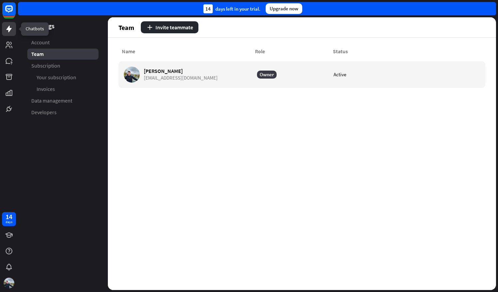
click at [12, 29] on icon at bounding box center [9, 29] width 8 height 8
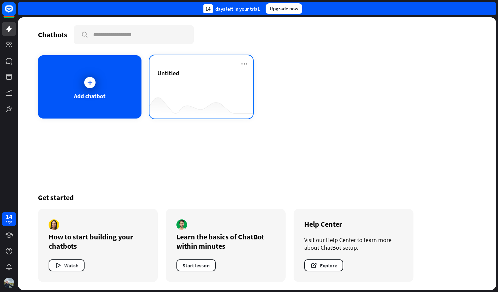
click at [186, 103] on div at bounding box center [200, 105] width 103 height 26
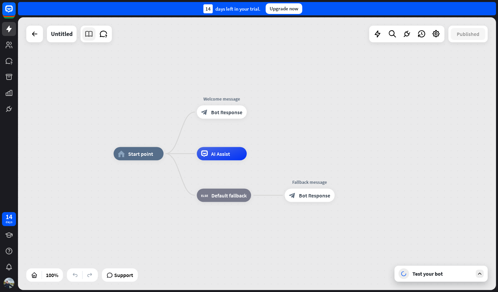
click at [91, 36] on icon at bounding box center [88, 34] width 9 height 9
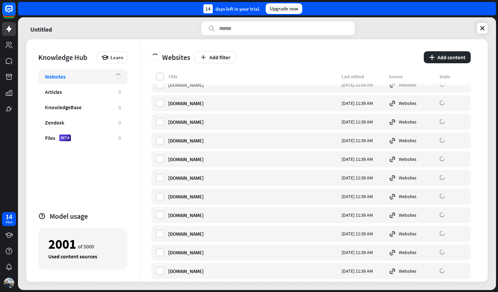
scroll to position [2527, 0]
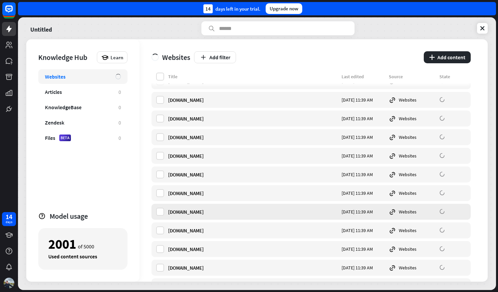
click at [410, 210] on div "Websites" at bounding box center [411, 211] width 47 height 7
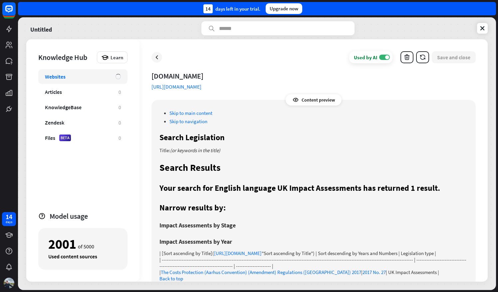
click at [431, 117] on ul "Skip to main content Skip to navigation" at bounding box center [313, 116] width 308 height 15
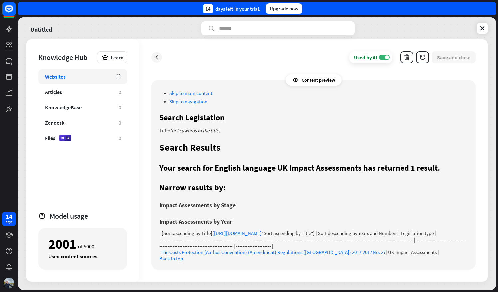
scroll to position [26, 0]
click at [155, 55] on icon at bounding box center [156, 57] width 7 height 7
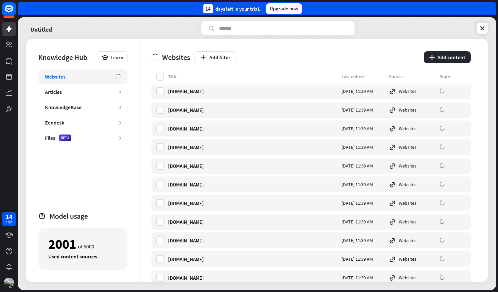
scroll to position [6770, 0]
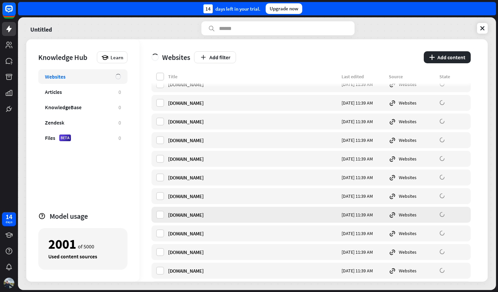
click at [204, 216] on div "[DOMAIN_NAME]" at bounding box center [252, 215] width 169 height 6
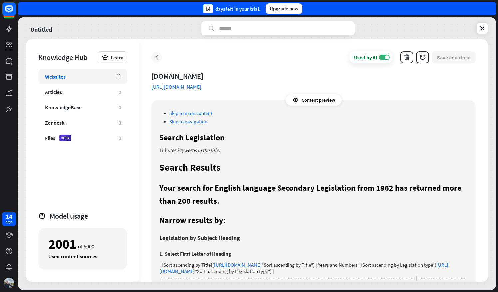
click at [155, 59] on icon at bounding box center [156, 57] width 7 height 7
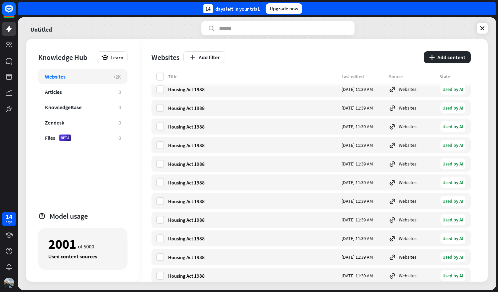
scroll to position [26781, 0]
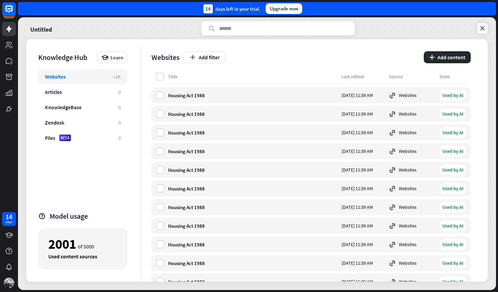
click at [480, 24] on link at bounding box center [482, 28] width 11 height 11
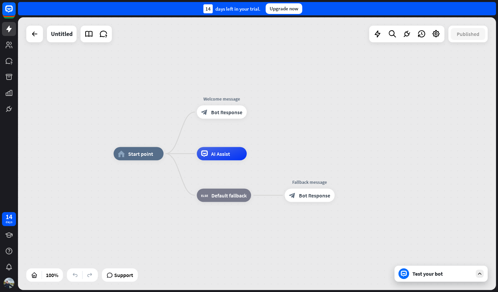
click at [429, 271] on div "Test your bot" at bounding box center [442, 273] width 60 height 7
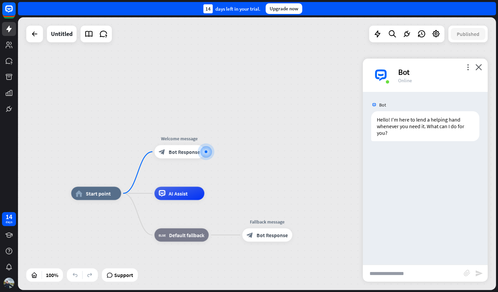
click at [420, 277] on input "text" at bounding box center [413, 273] width 101 height 17
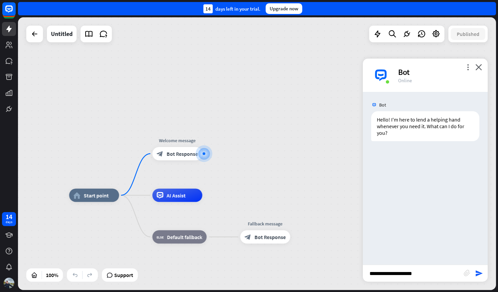
type input "**********"
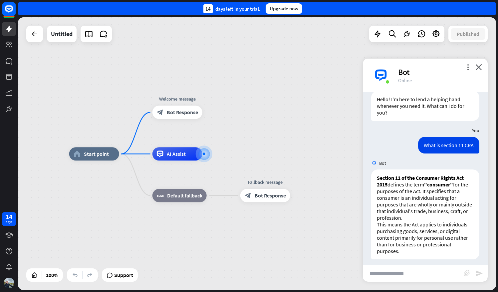
scroll to position [25, 0]
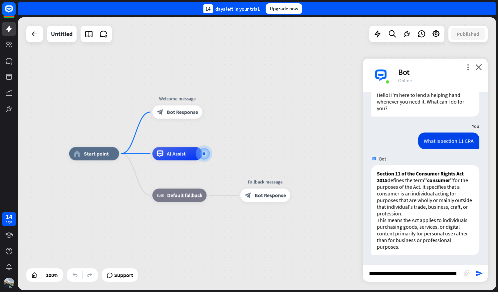
type input "**********"
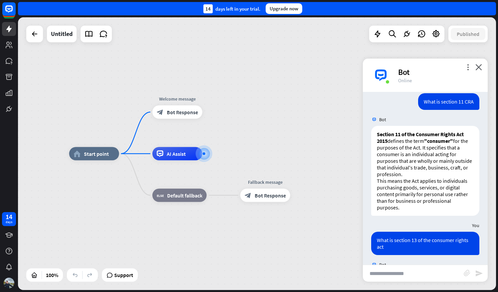
scroll to position [249, 0]
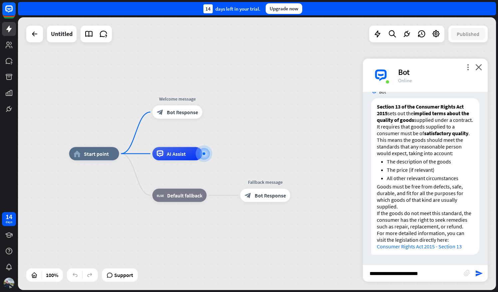
type input "**********"
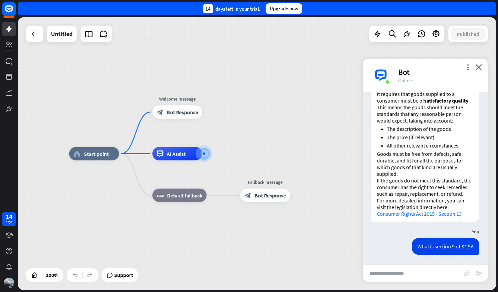
scroll to position [481, 0]
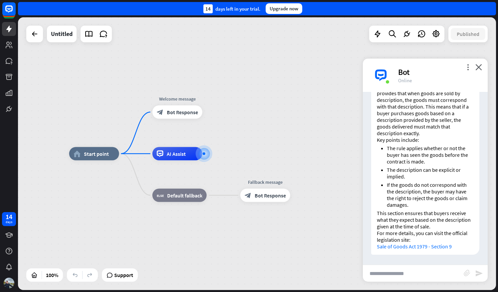
click at [442, 271] on input "text" at bounding box center [413, 273] width 101 height 17
type input "**********"
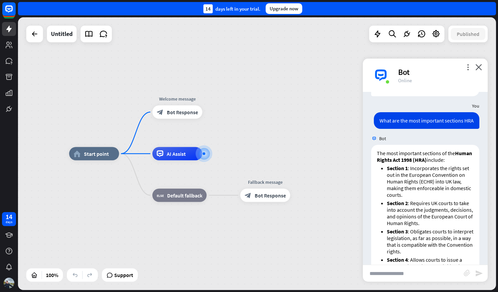
scroll to position [628, 0]
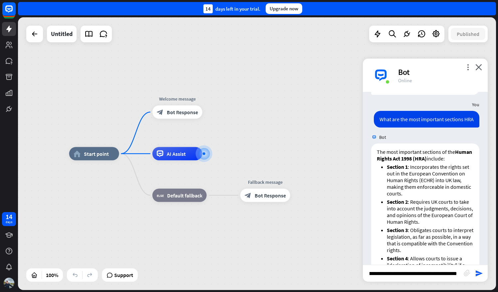
type input "**********"
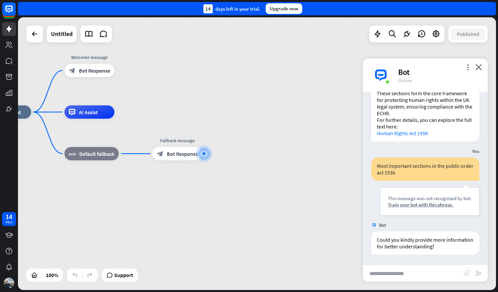
scroll to position [925, 0]
click at [11, 269] on icon at bounding box center [9, 267] width 8 height 8
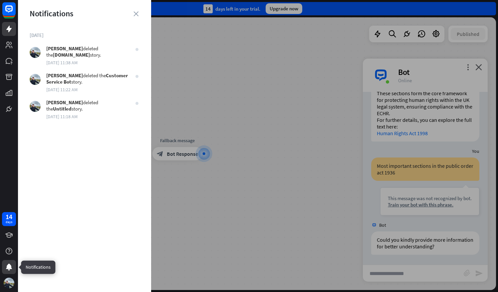
click at [13, 269] on icon at bounding box center [9, 267] width 8 height 8
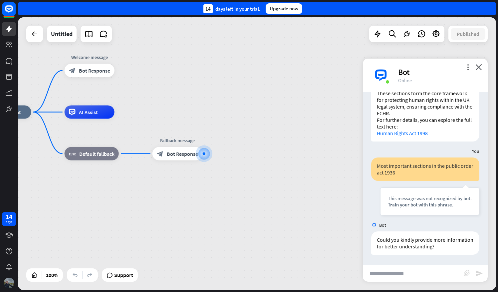
click at [10, 283] on img at bounding box center [9, 282] width 11 height 11
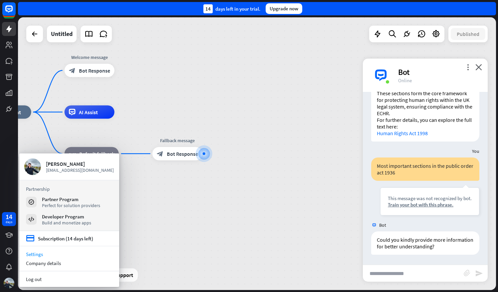
click at [37, 255] on link "Settings" at bounding box center [69, 253] width 100 height 9
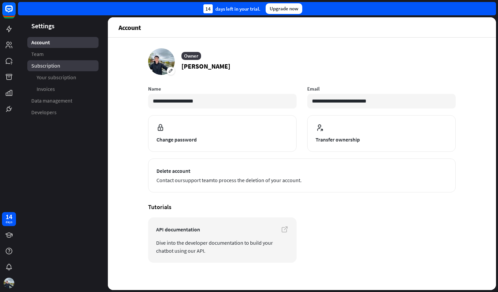
click at [53, 67] on span "Subscription" at bounding box center [45, 65] width 29 height 7
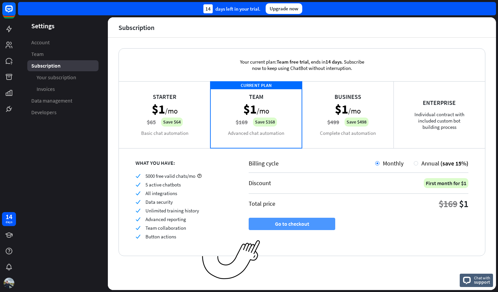
click at [275, 219] on button "Go to checkout" at bounding box center [291, 224] width 86 height 12
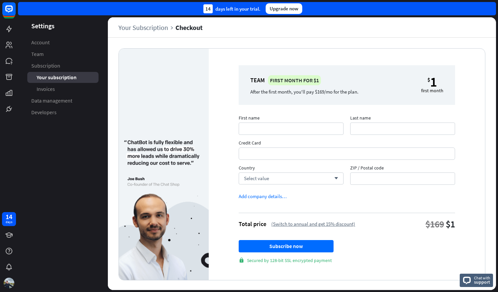
click at [61, 73] on div "Your subscription" at bounding box center [62, 77] width 71 height 11
click at [50, 65] on span "Subscription" at bounding box center [45, 65] width 29 height 7
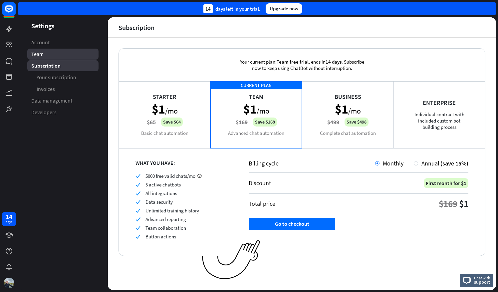
click at [51, 56] on link "Team" at bounding box center [62, 54] width 71 height 11
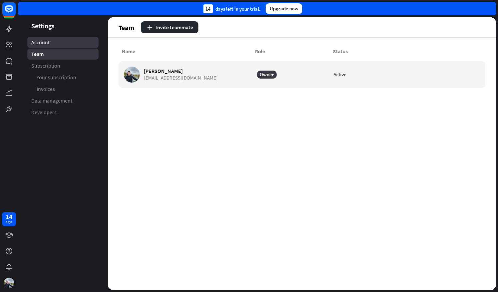
click at [52, 44] on link "Account" at bounding box center [62, 42] width 71 height 11
